Goal: Task Accomplishment & Management: Manage account settings

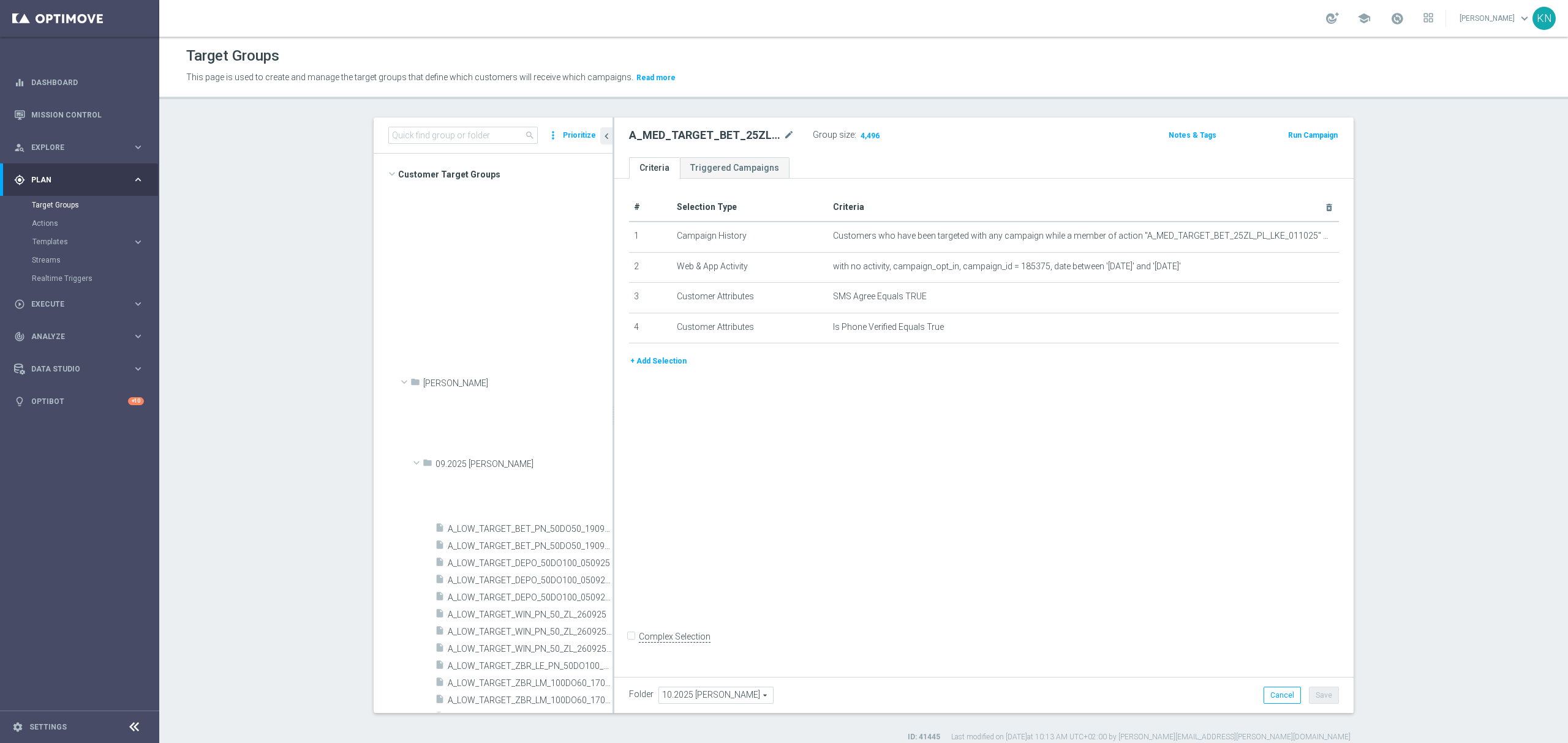
scroll to position [627, 0]
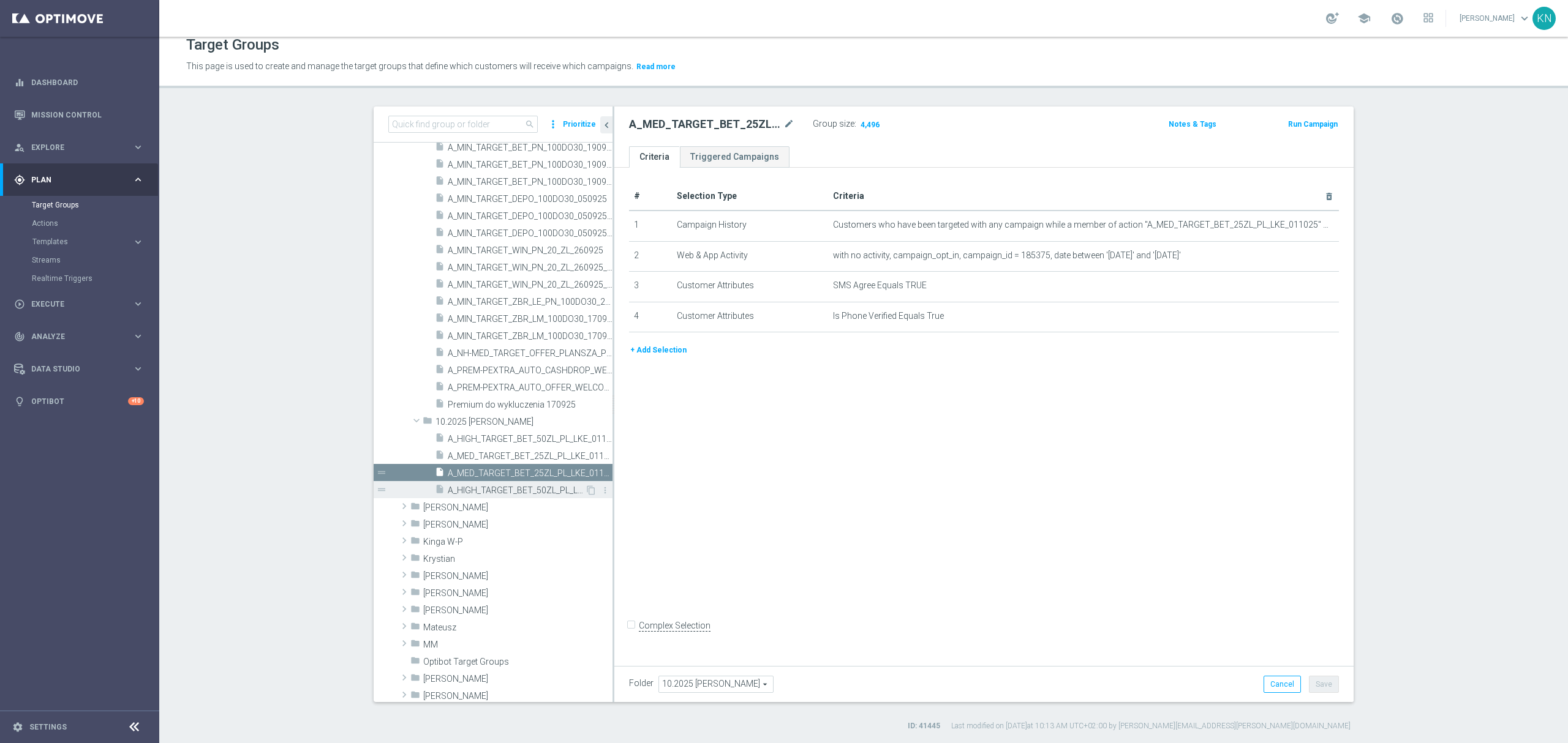
click at [534, 487] on span "A_HIGH_TARGET_BET_50ZL_PL_LKE_011025_SMS" at bounding box center [516, 490] width 137 height 10
drag, startPoint x: 517, startPoint y: 473, endPoint x: 561, endPoint y: 449, distance: 50.1
click at [517, 474] on span "A_MED_TARGET_BET_25ZL_PL_LKE_011025_SMS" at bounding box center [530, 473] width 165 height 10
